Goal: Navigation & Orientation: Find specific page/section

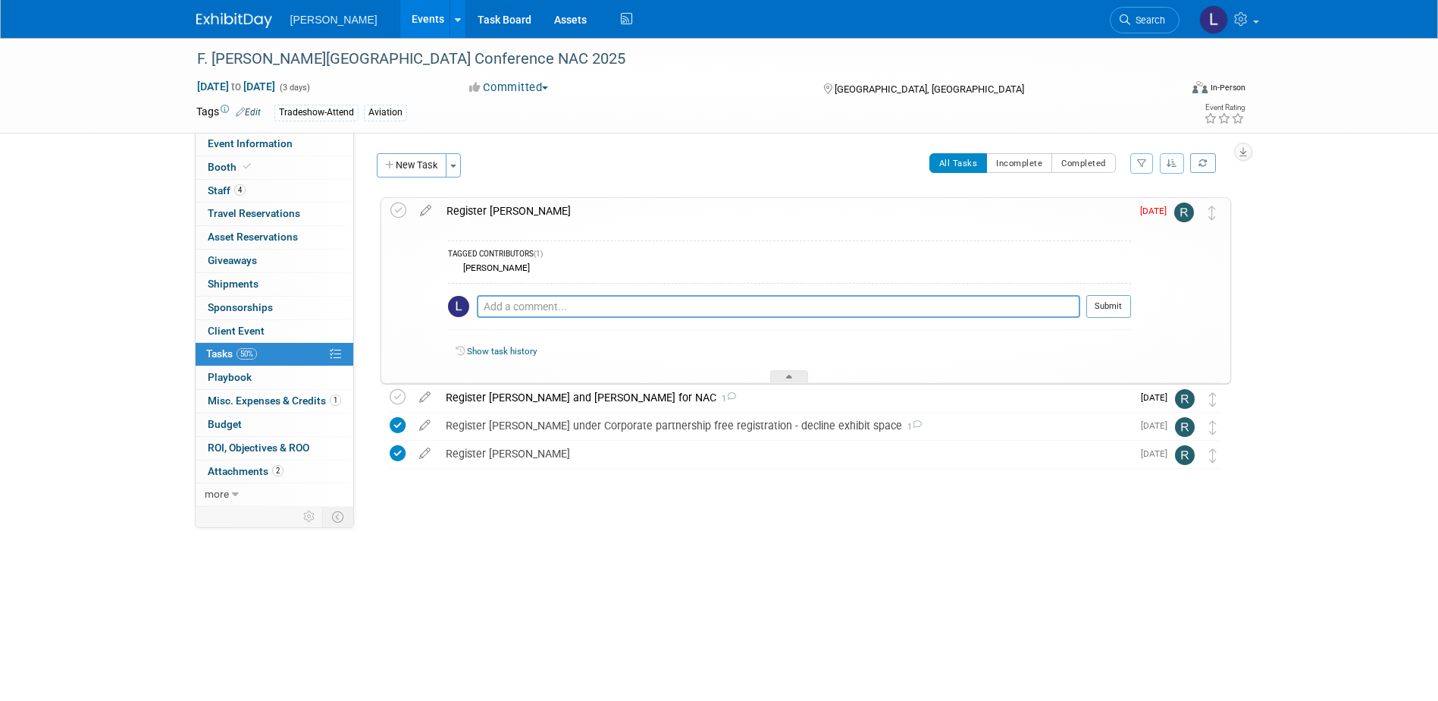
click at [400, 20] on link "Events" at bounding box center [427, 19] width 55 height 38
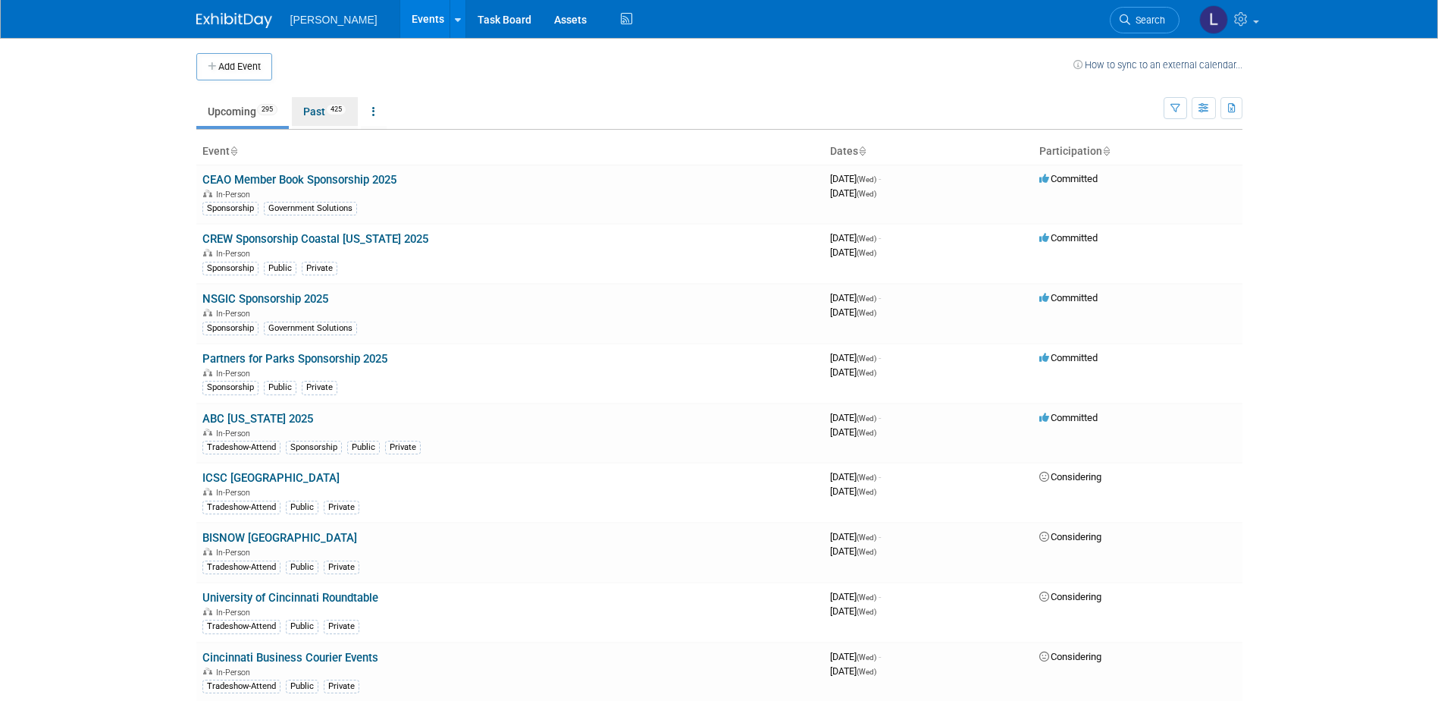
click at [317, 116] on link "Past 425" at bounding box center [325, 111] width 66 height 29
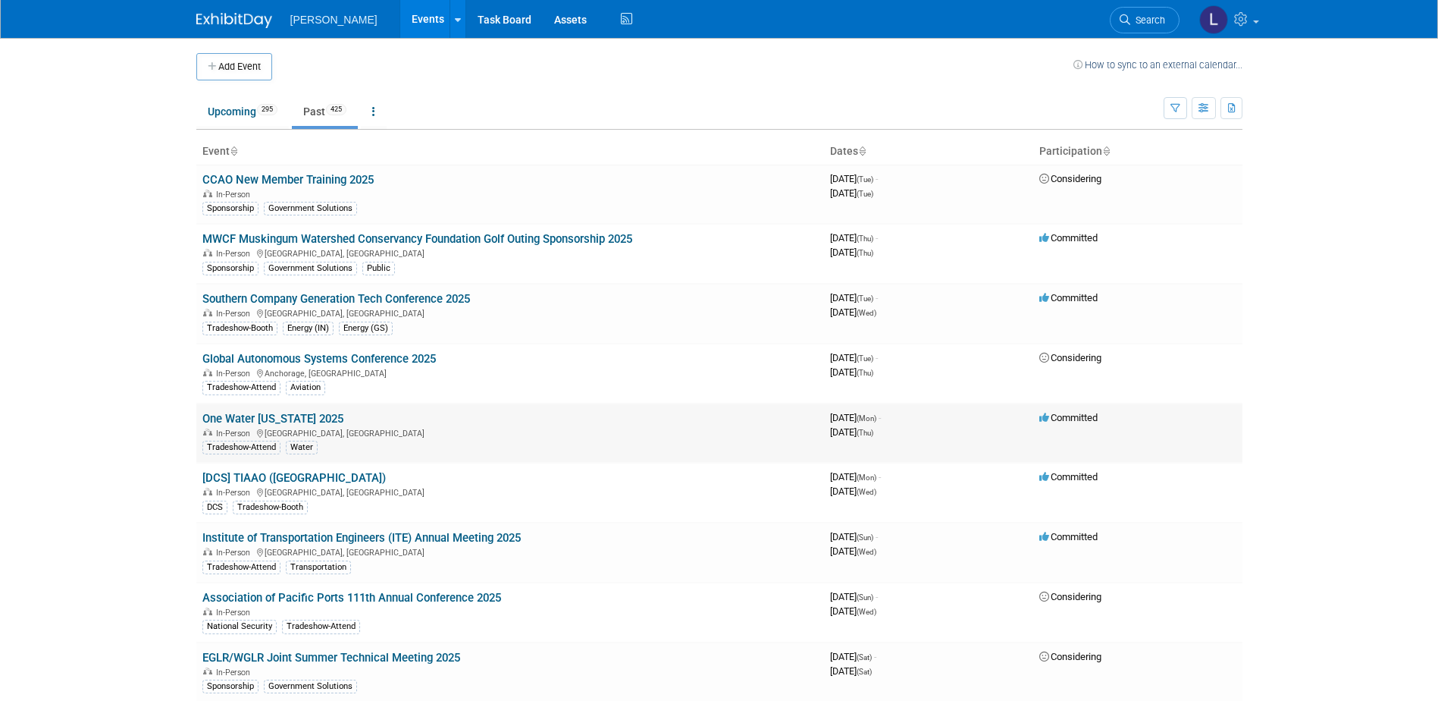
click at [267, 416] on link "One Water [US_STATE] 2025" at bounding box center [272, 419] width 141 height 14
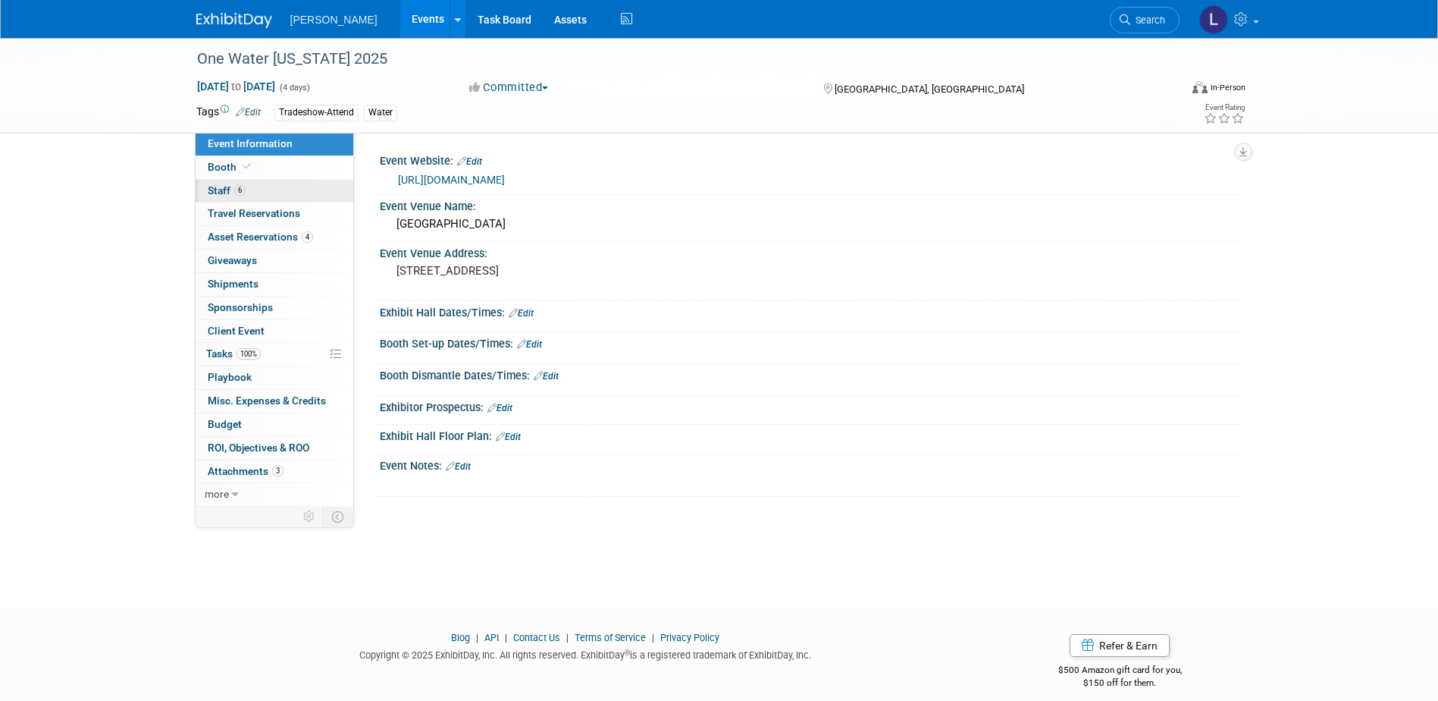
click at [303, 180] on link "6 Staff 6" at bounding box center [275, 191] width 158 height 23
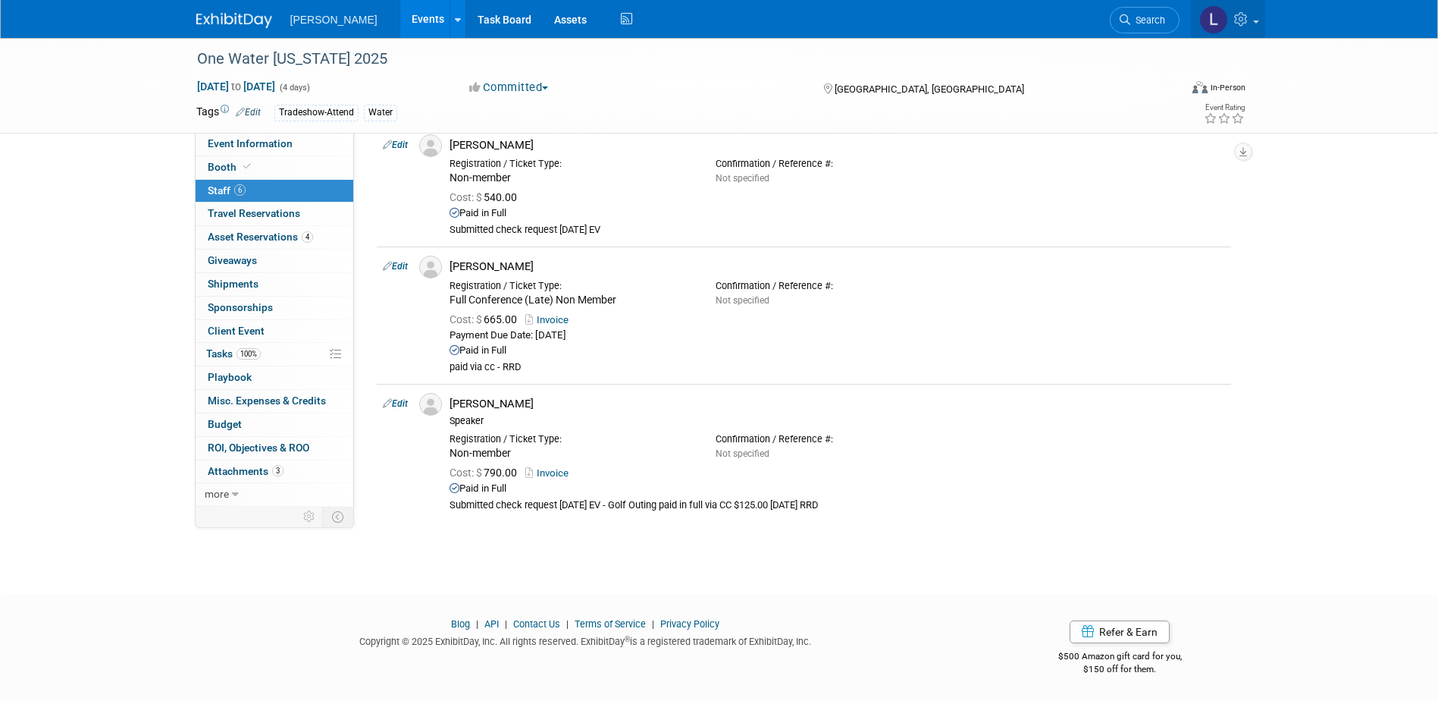
scroll to position [528, 0]
